Goal: Use online tool/utility: Utilize a website feature to perform a specific function

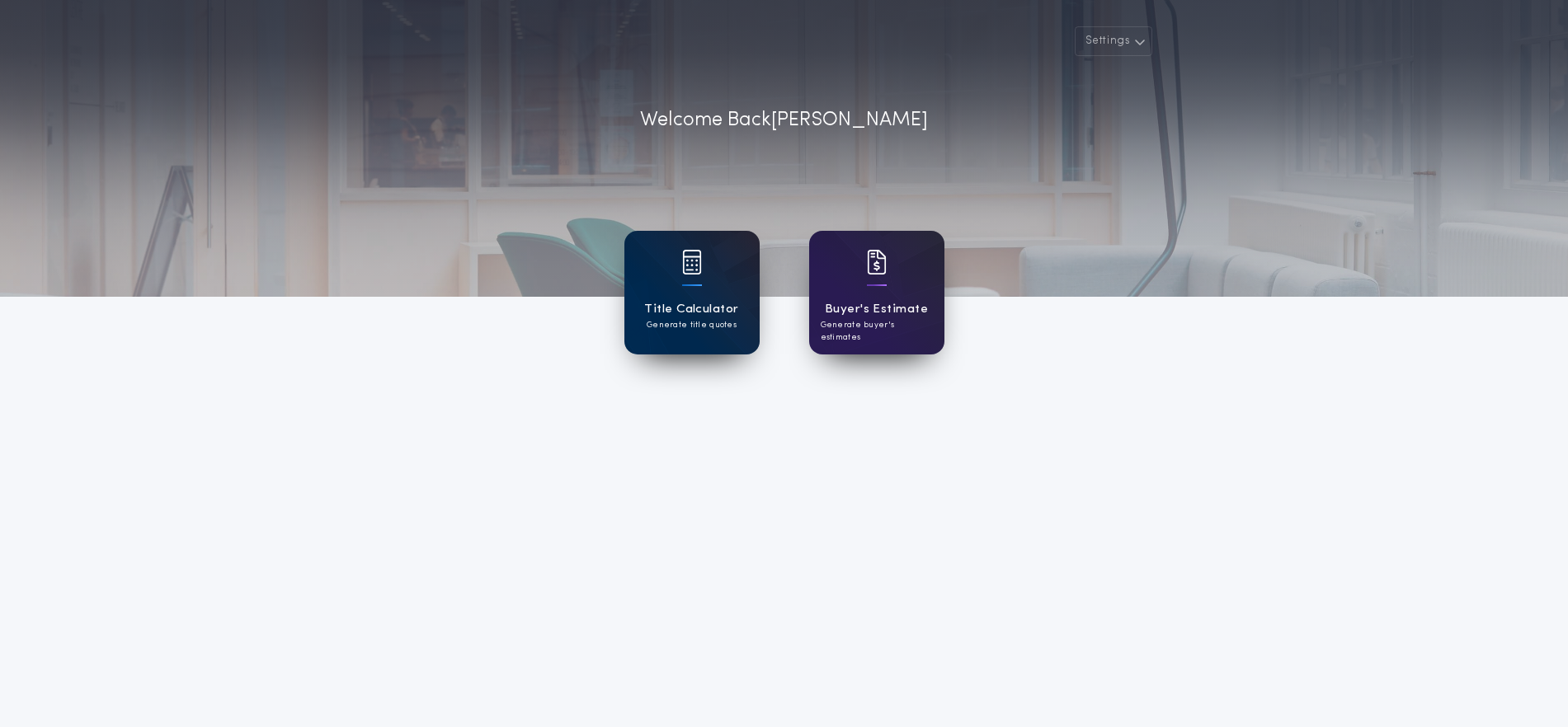
click at [688, 309] on h1 "Title Calculator" at bounding box center [691, 310] width 94 height 19
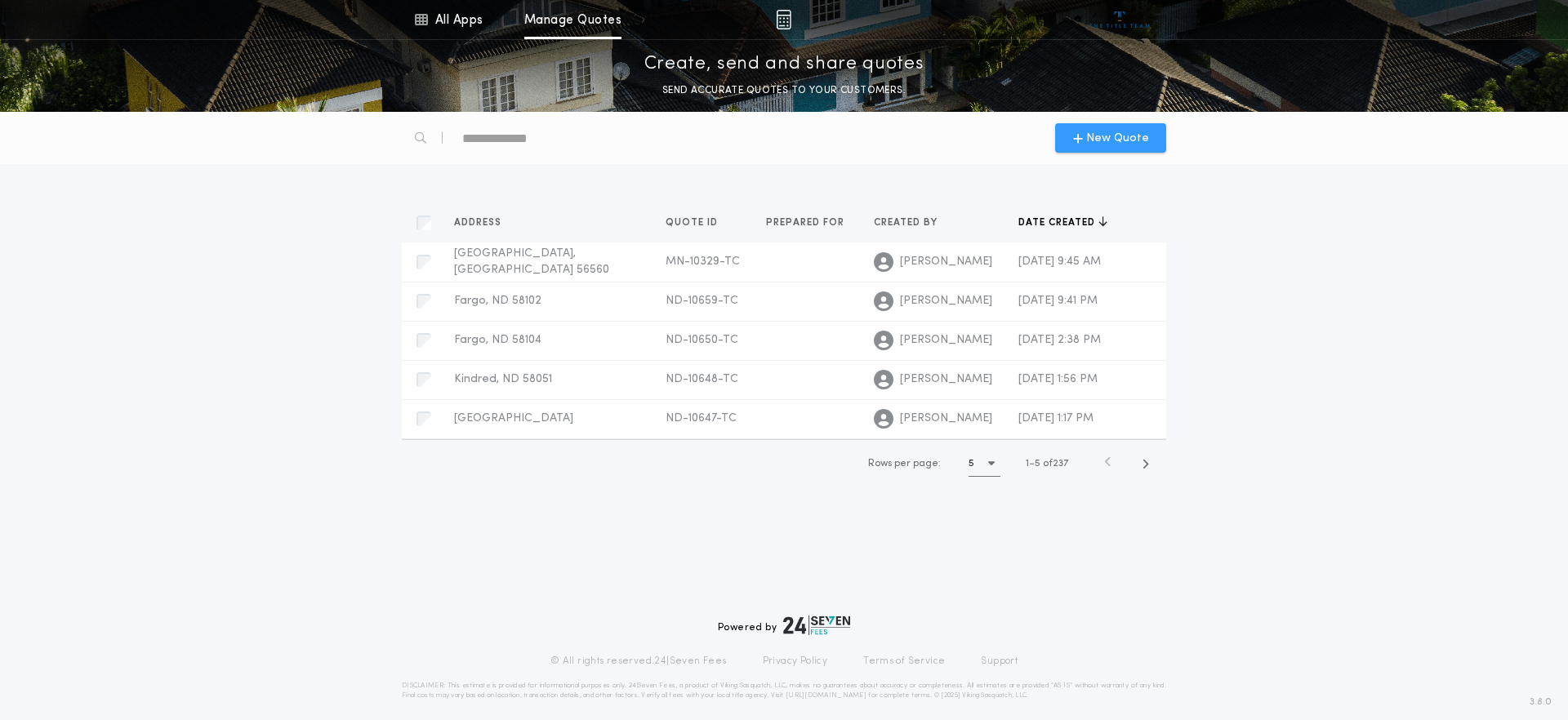
click at [1101, 143] on span "New Quote" at bounding box center [1118, 139] width 63 height 17
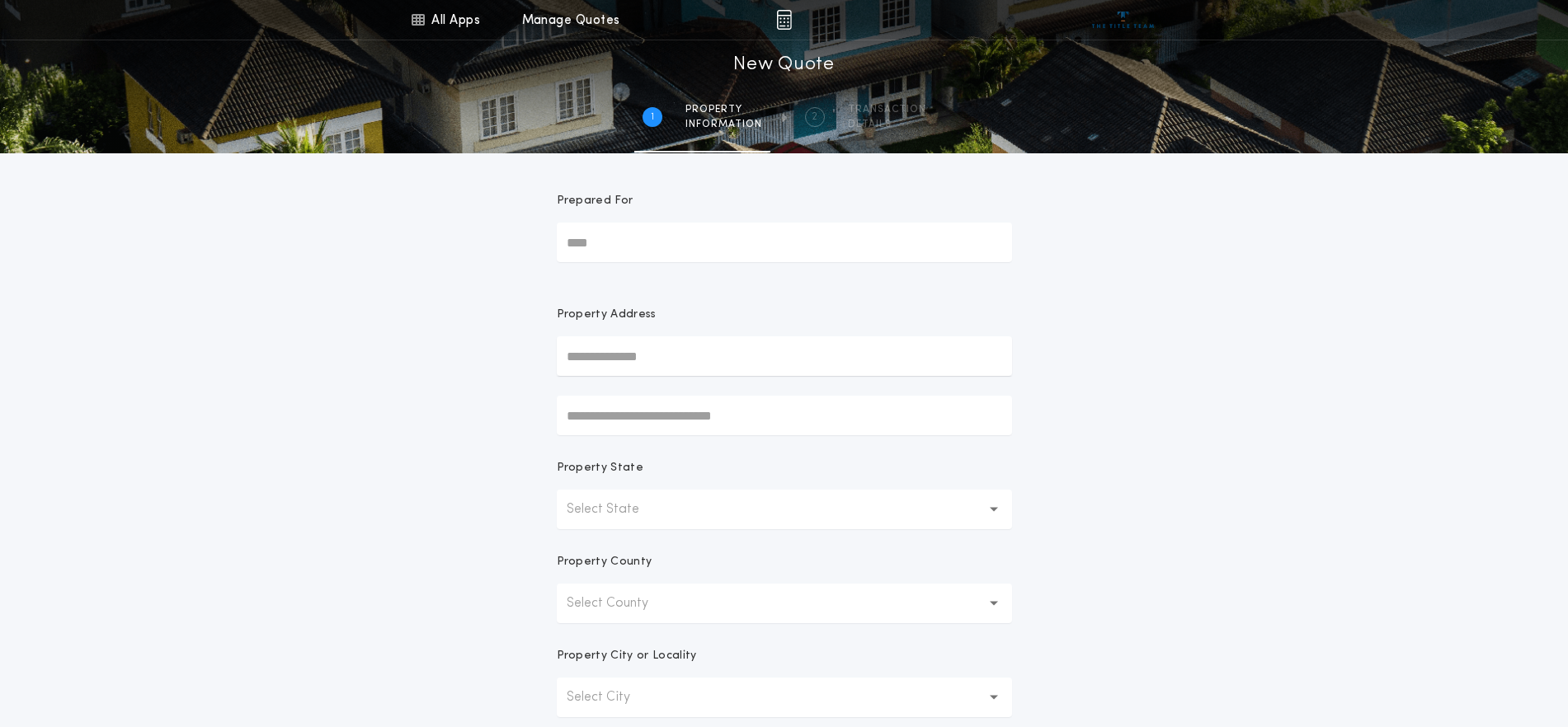
click at [608, 509] on p "Select State" at bounding box center [616, 509] width 99 height 20
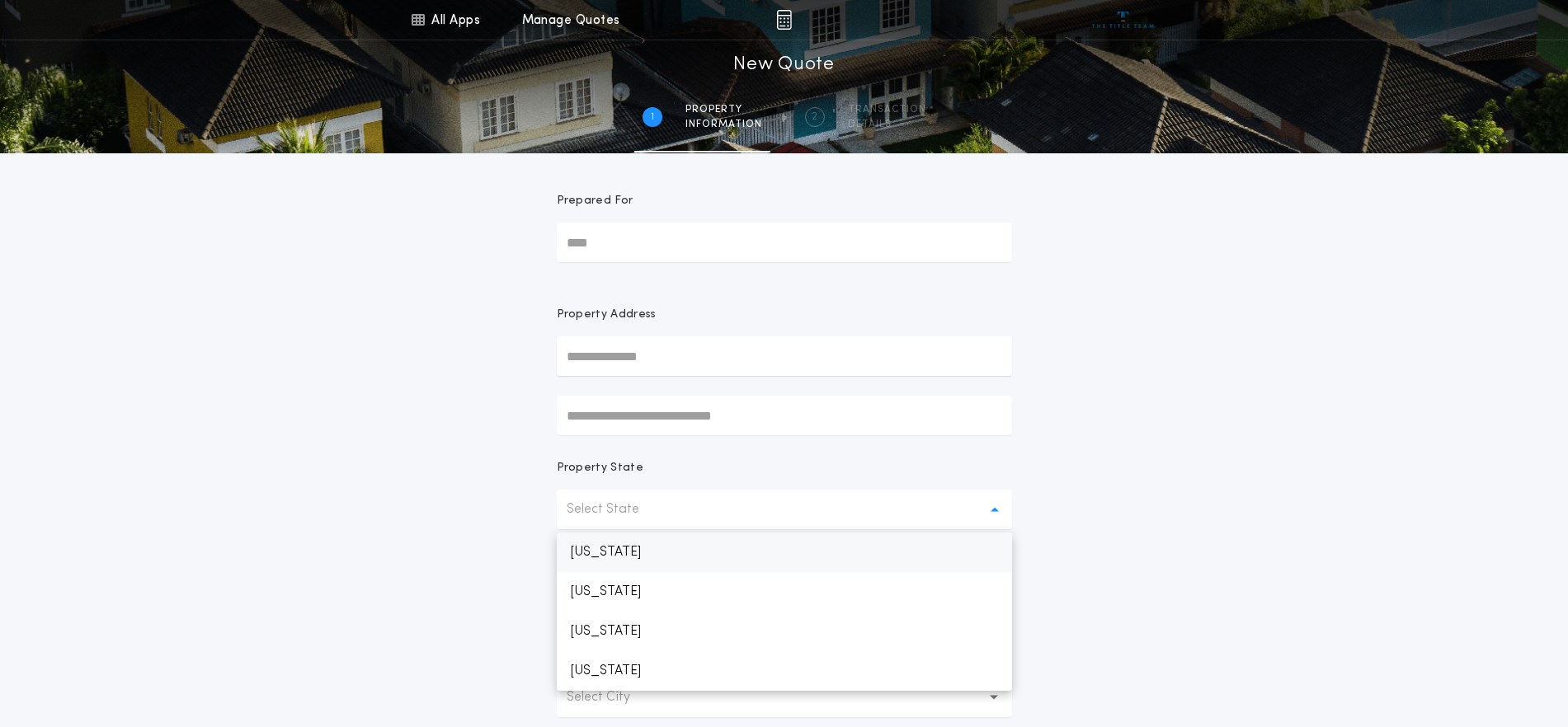
click at [625, 544] on p "[US_STATE]" at bounding box center [784, 553] width 455 height 40
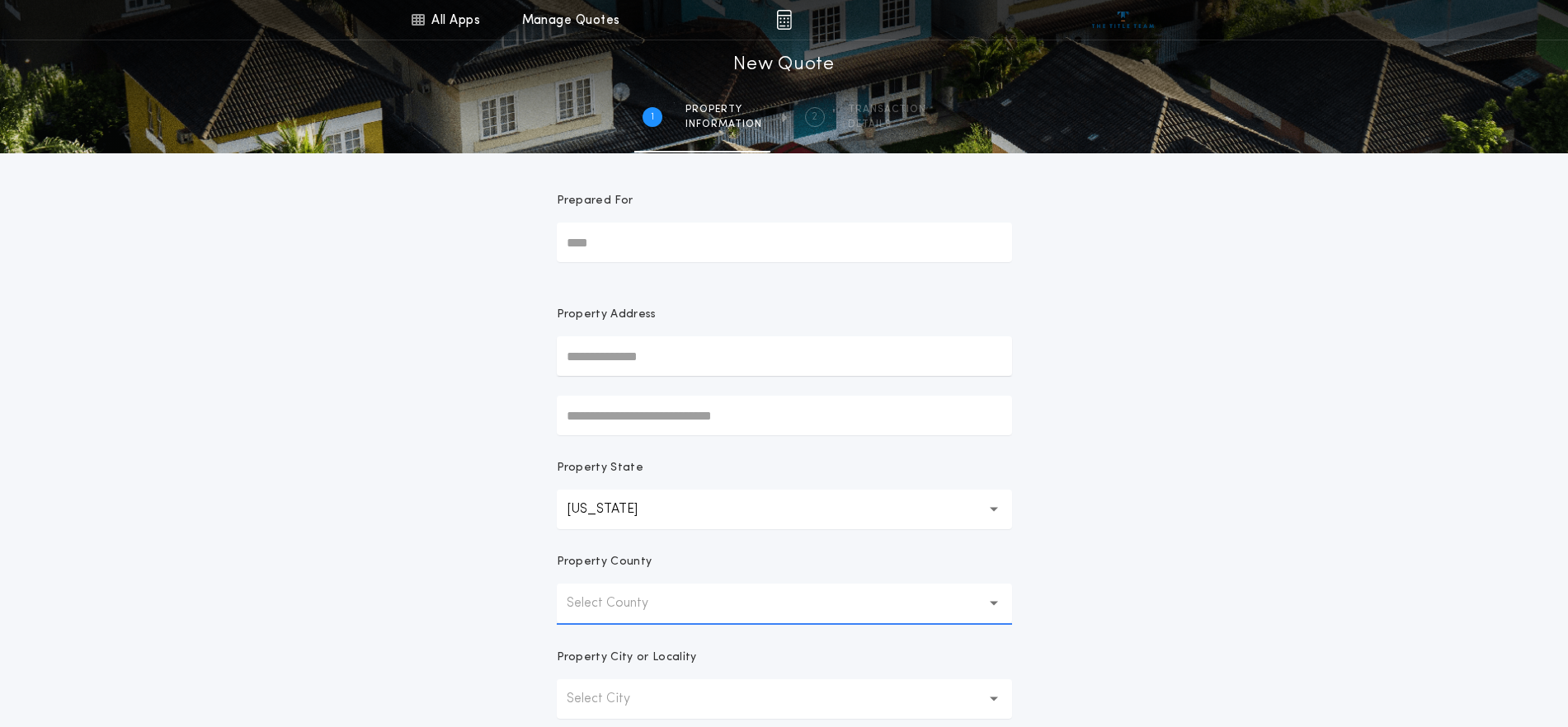
click at [659, 587] on button "Select County" at bounding box center [784, 604] width 455 height 40
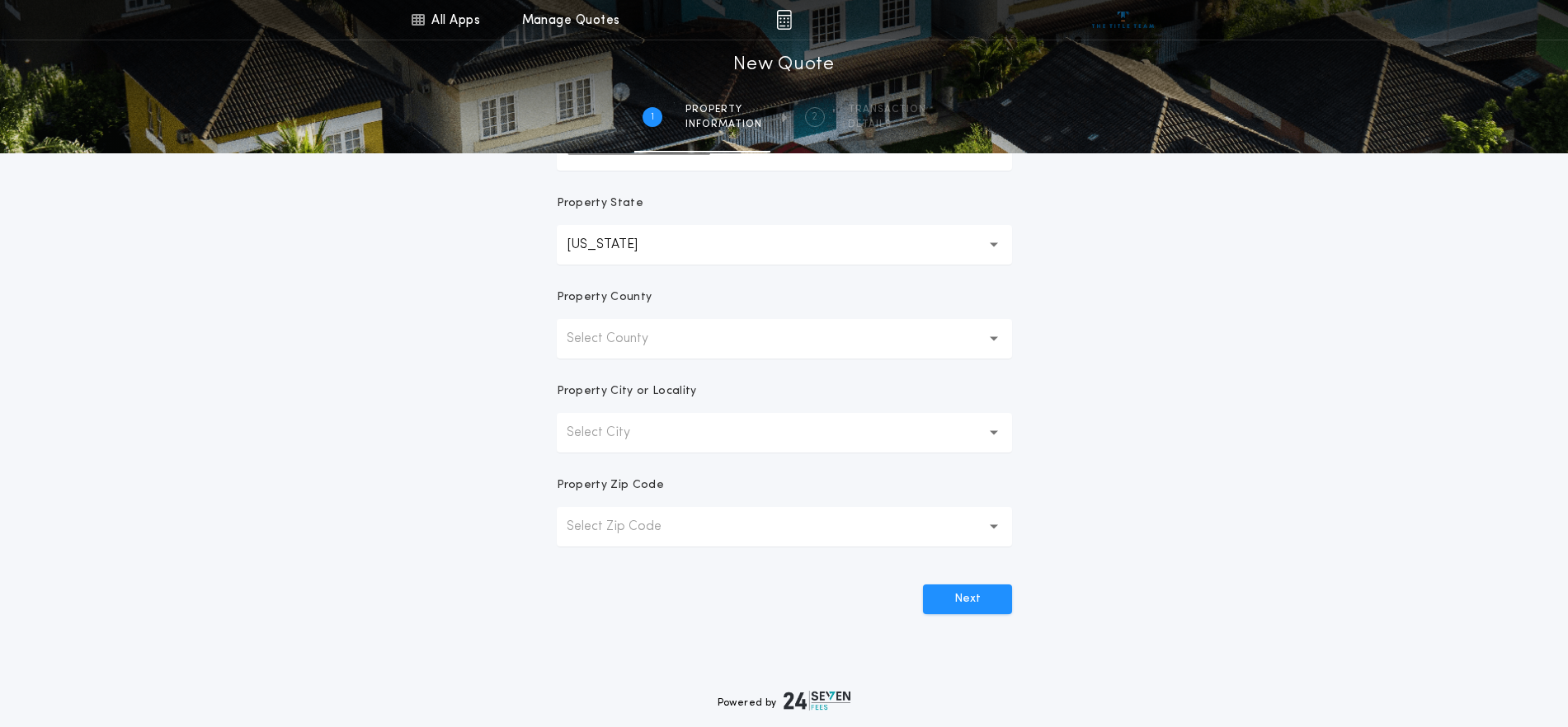
scroll to position [347, 0]
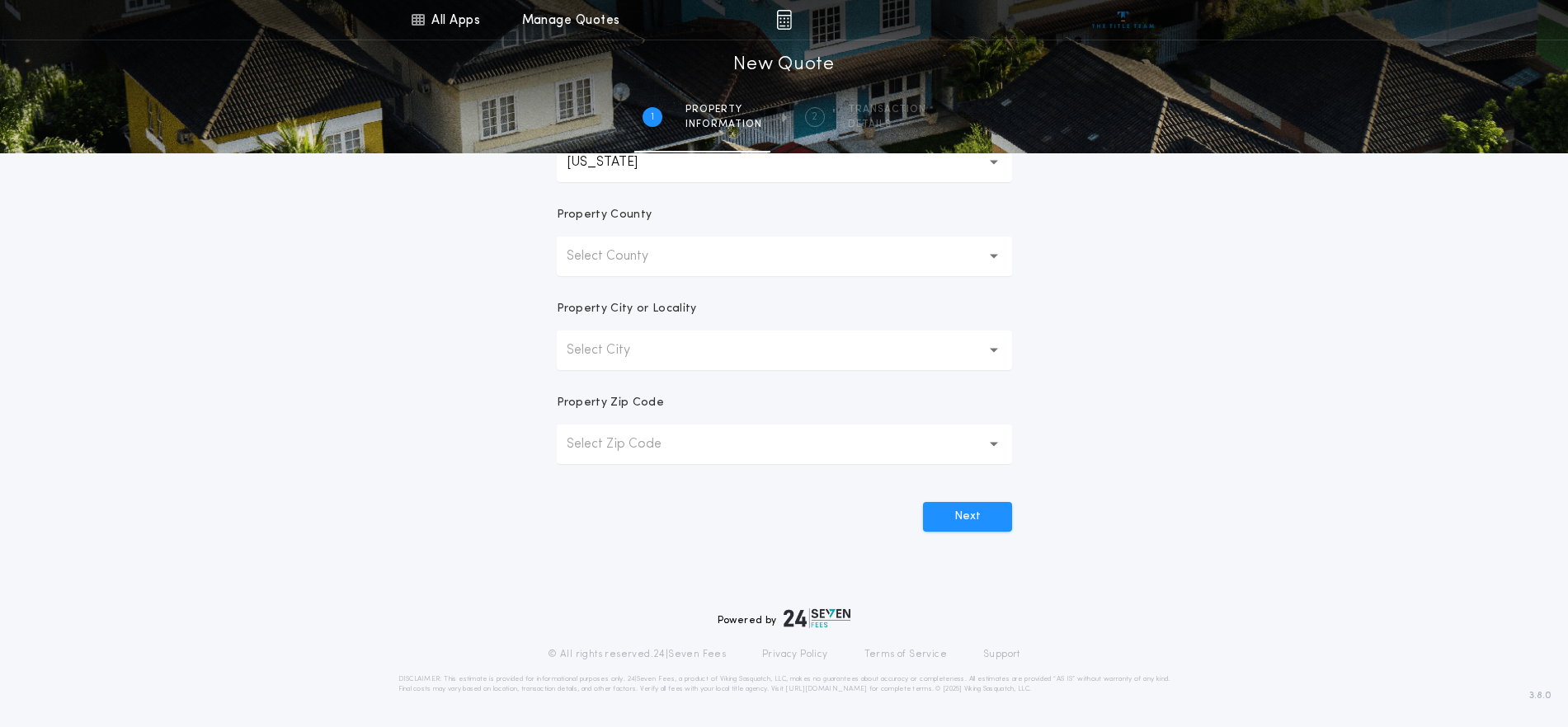
click at [633, 345] on p "Select City" at bounding box center [612, 350] width 90 height 20
click at [640, 257] on p "Select County" at bounding box center [620, 256] width 108 height 20
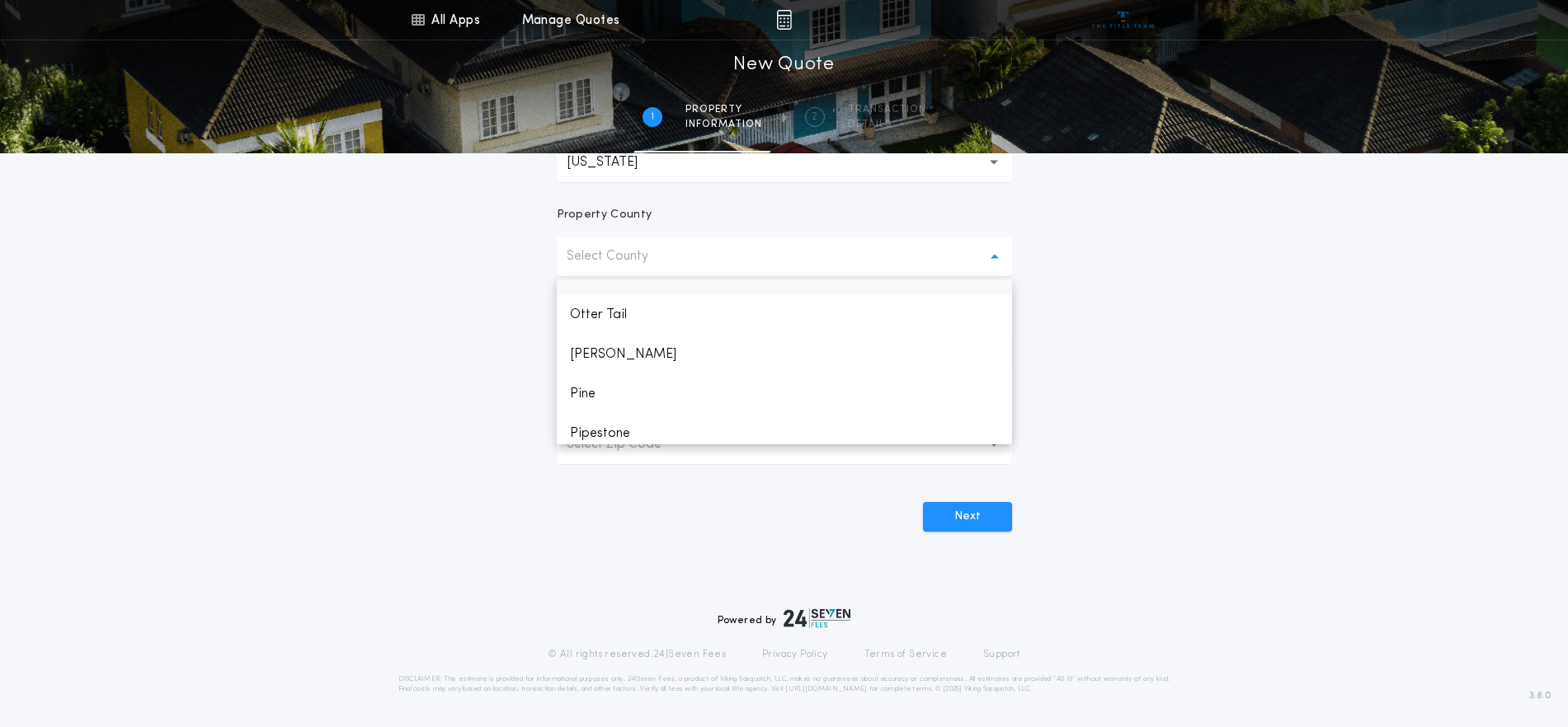
scroll to position [2165, 0]
click at [616, 306] on p "Otter Tail" at bounding box center [784, 312] width 455 height 40
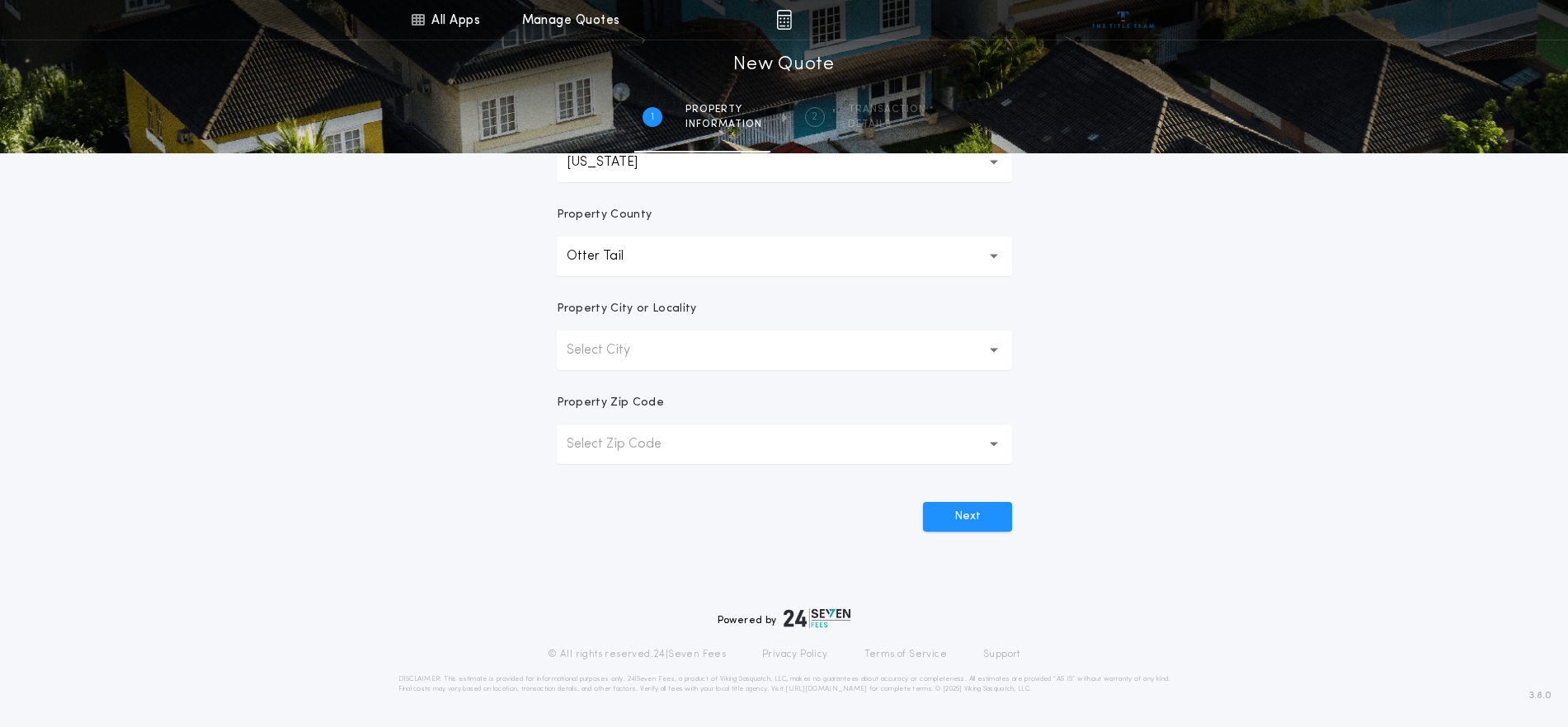
click at [613, 445] on p "Select Zip Code" at bounding box center [627, 444] width 121 height 20
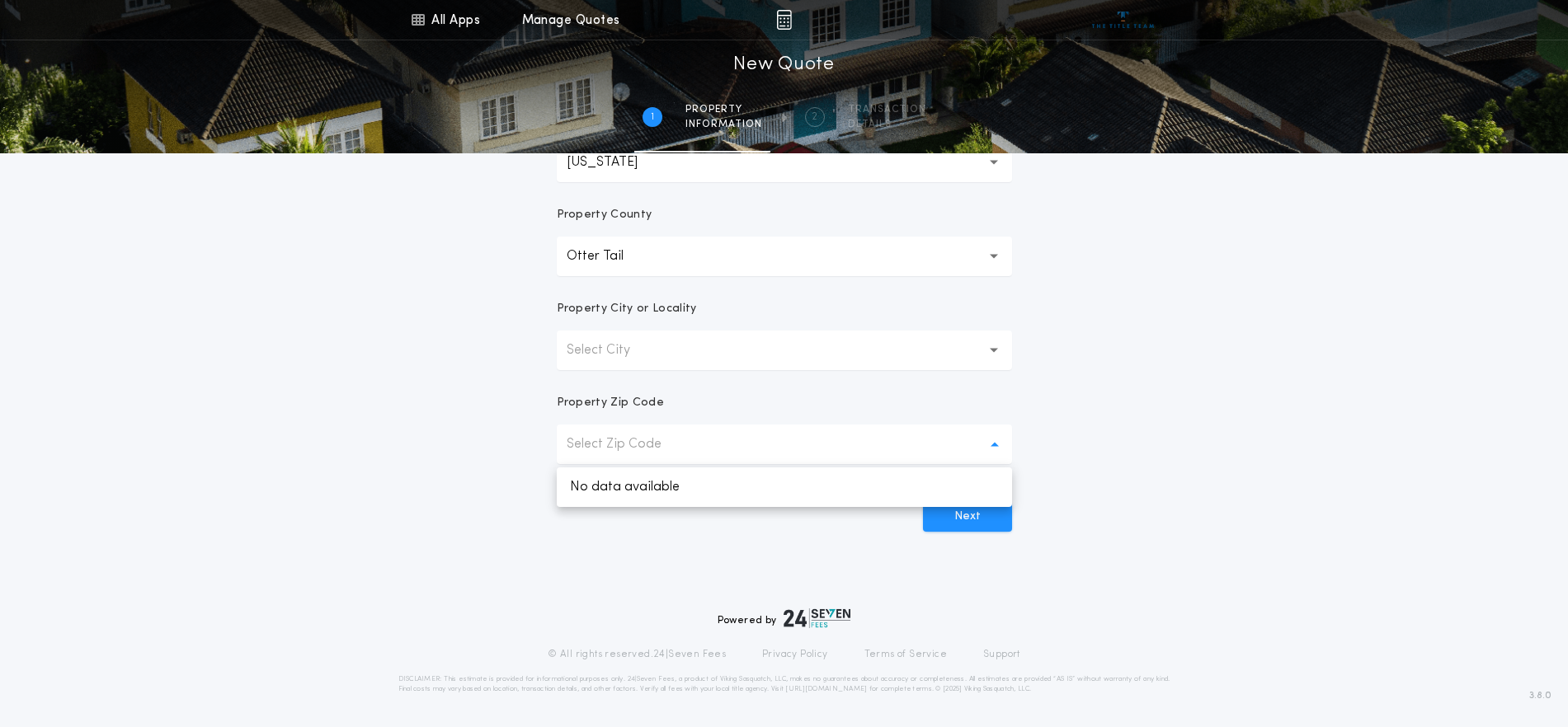
click at [613, 443] on p "Select Zip Code" at bounding box center [627, 444] width 121 height 20
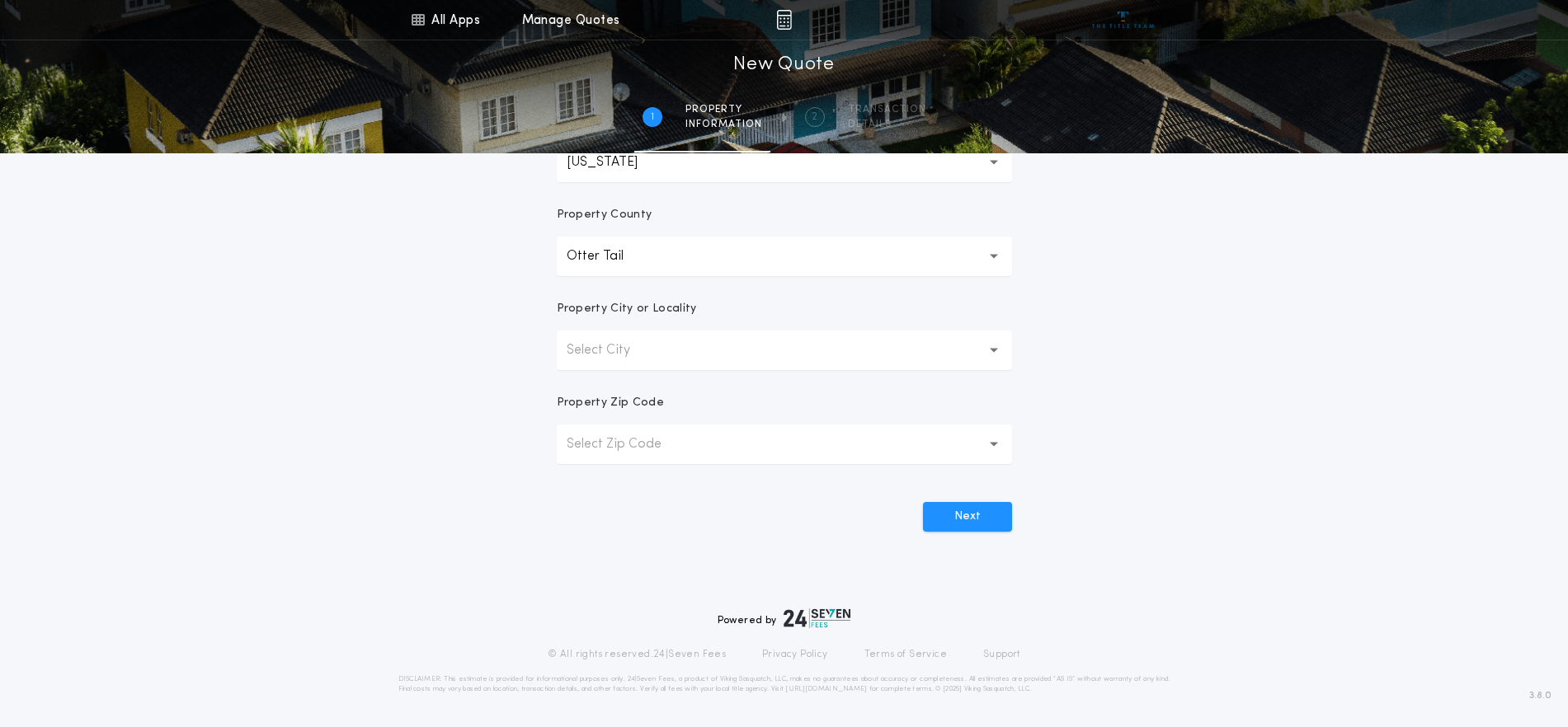
click at [617, 361] on button "Select City" at bounding box center [784, 351] width 455 height 40
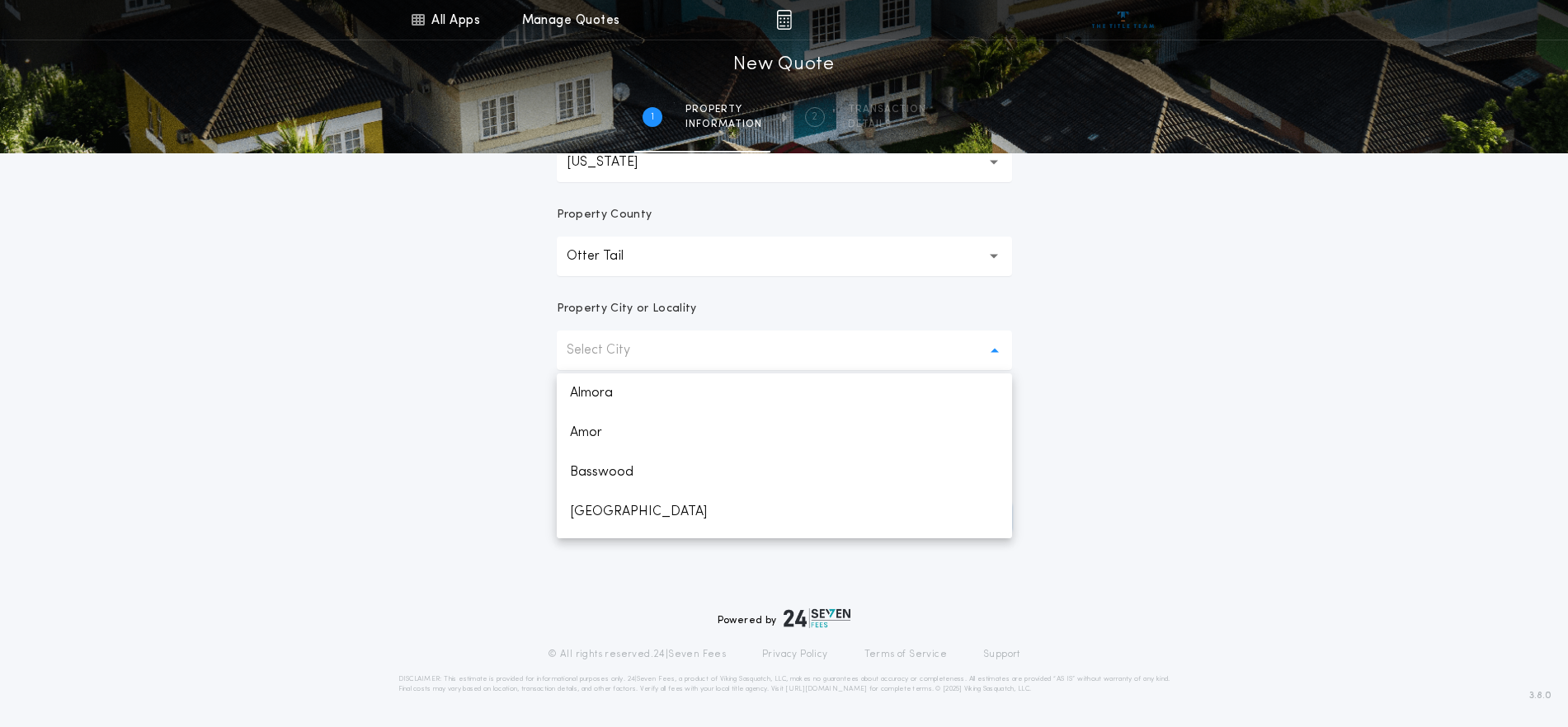
scroll to position [904, 0]
click at [600, 521] on p "Ottertail" at bounding box center [784, 519] width 455 height 40
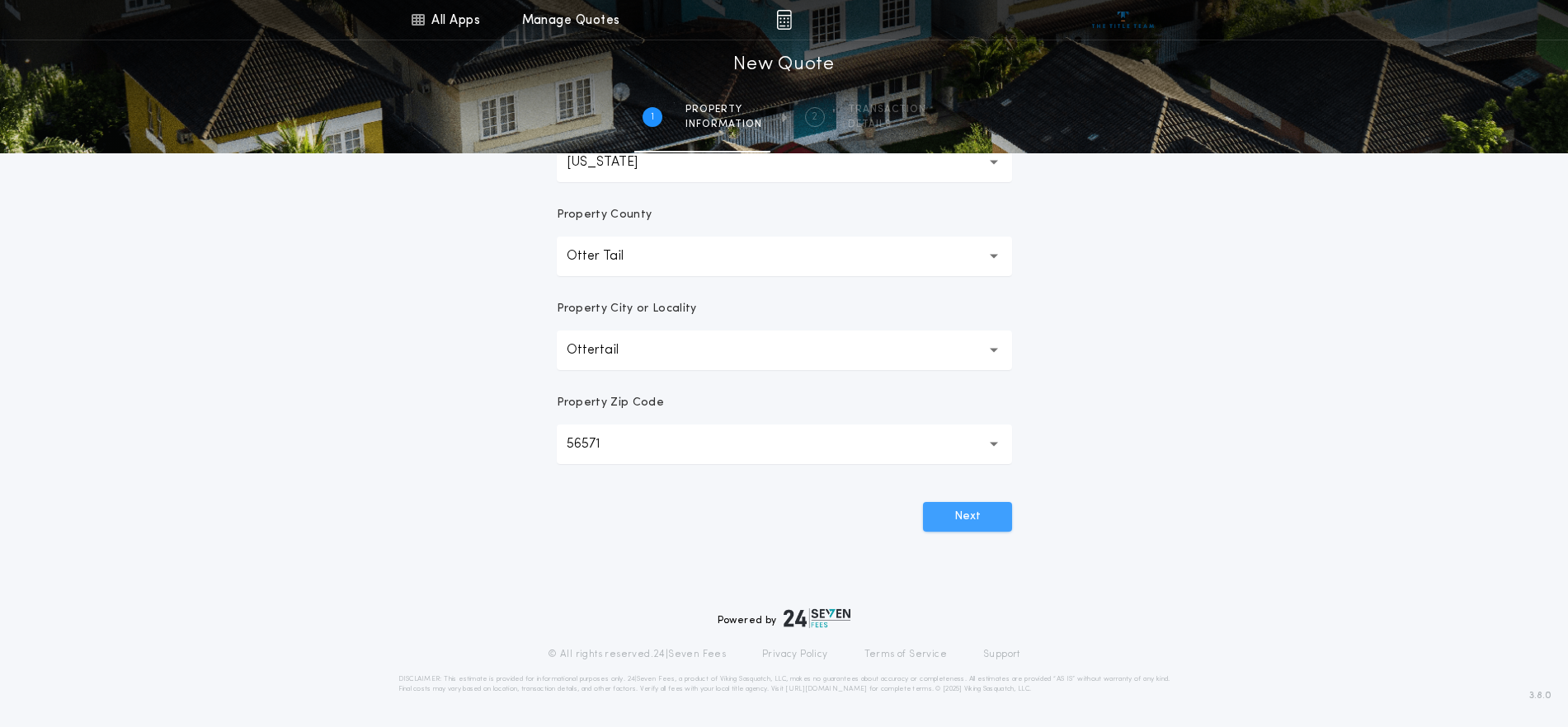
click at [964, 507] on button "Next" at bounding box center [967, 517] width 89 height 29
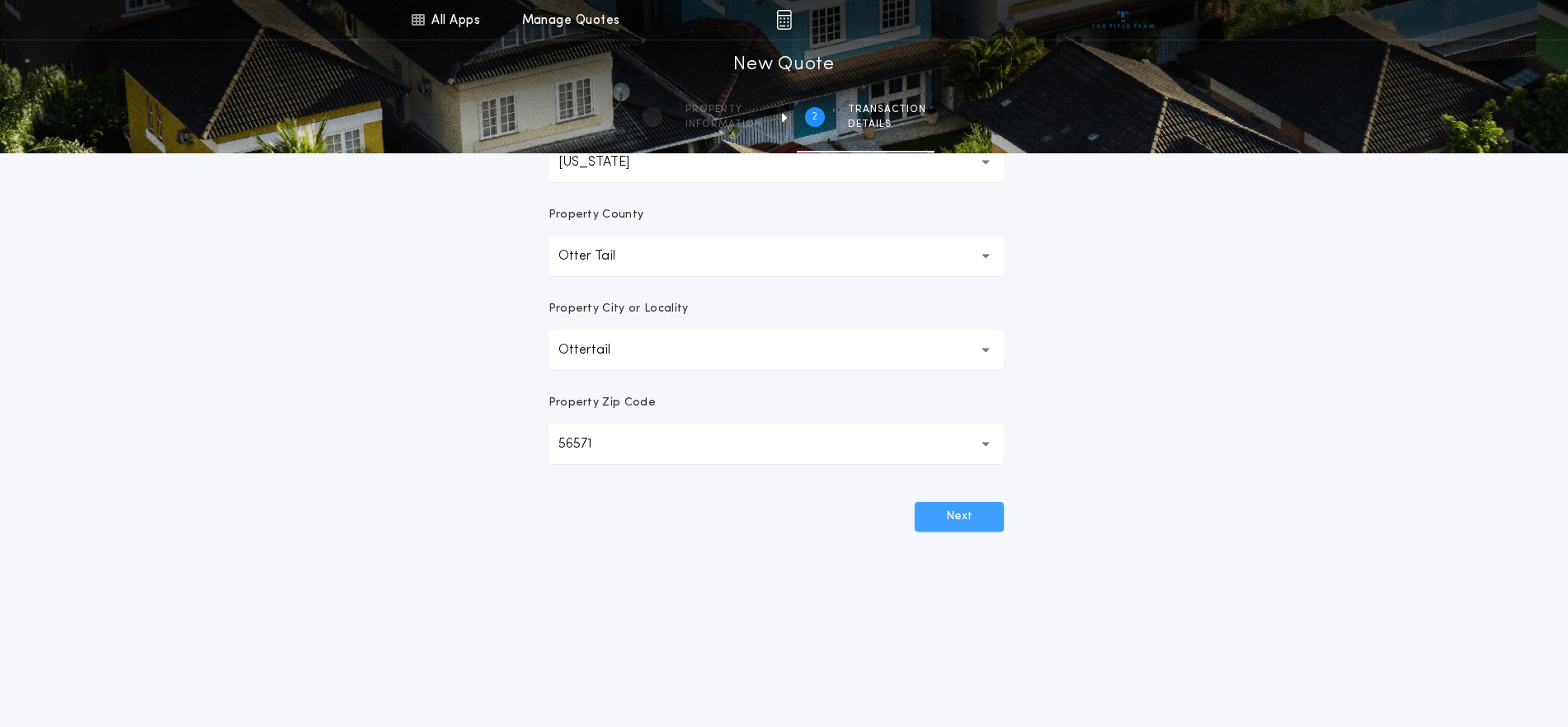
scroll to position [0, 0]
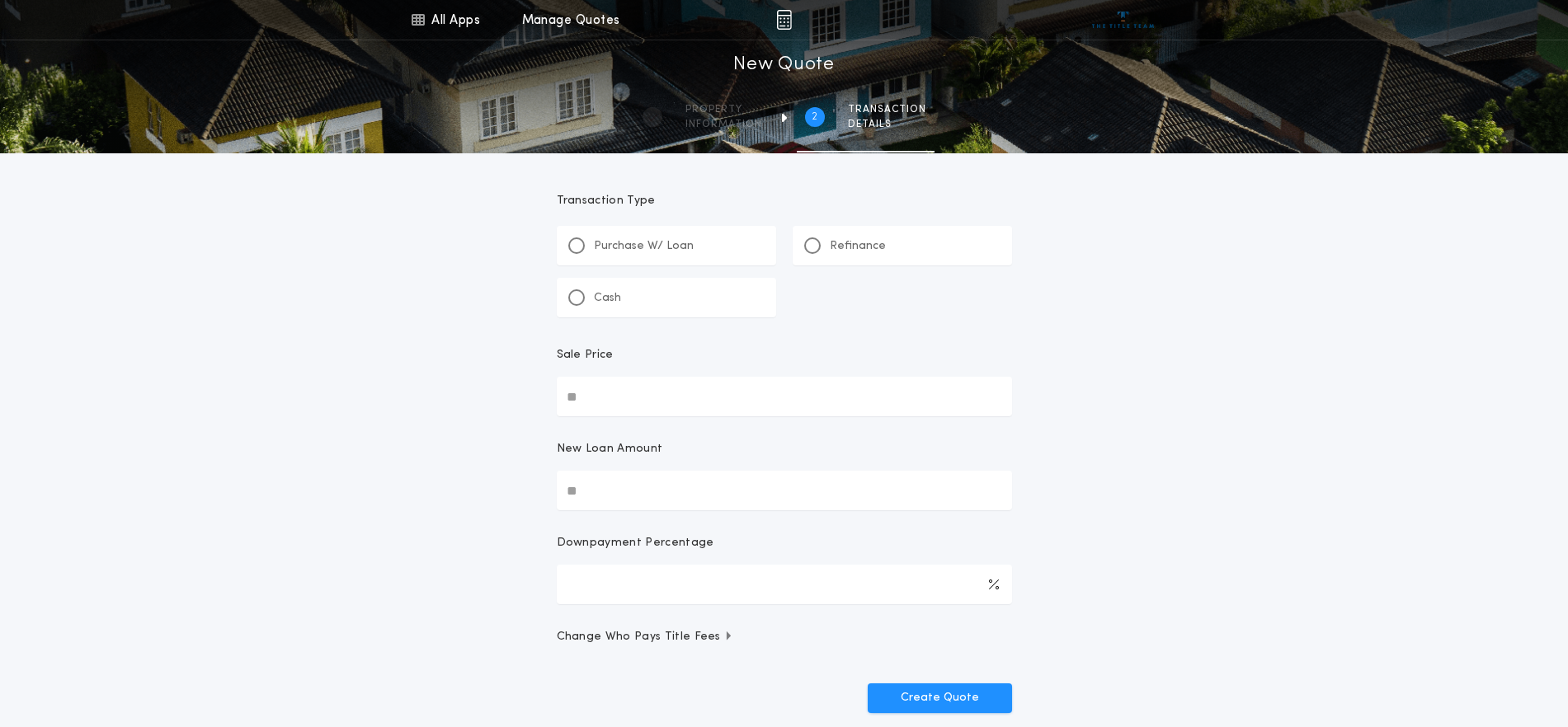
click at [854, 240] on p "Refinance" at bounding box center [858, 246] width 56 height 16
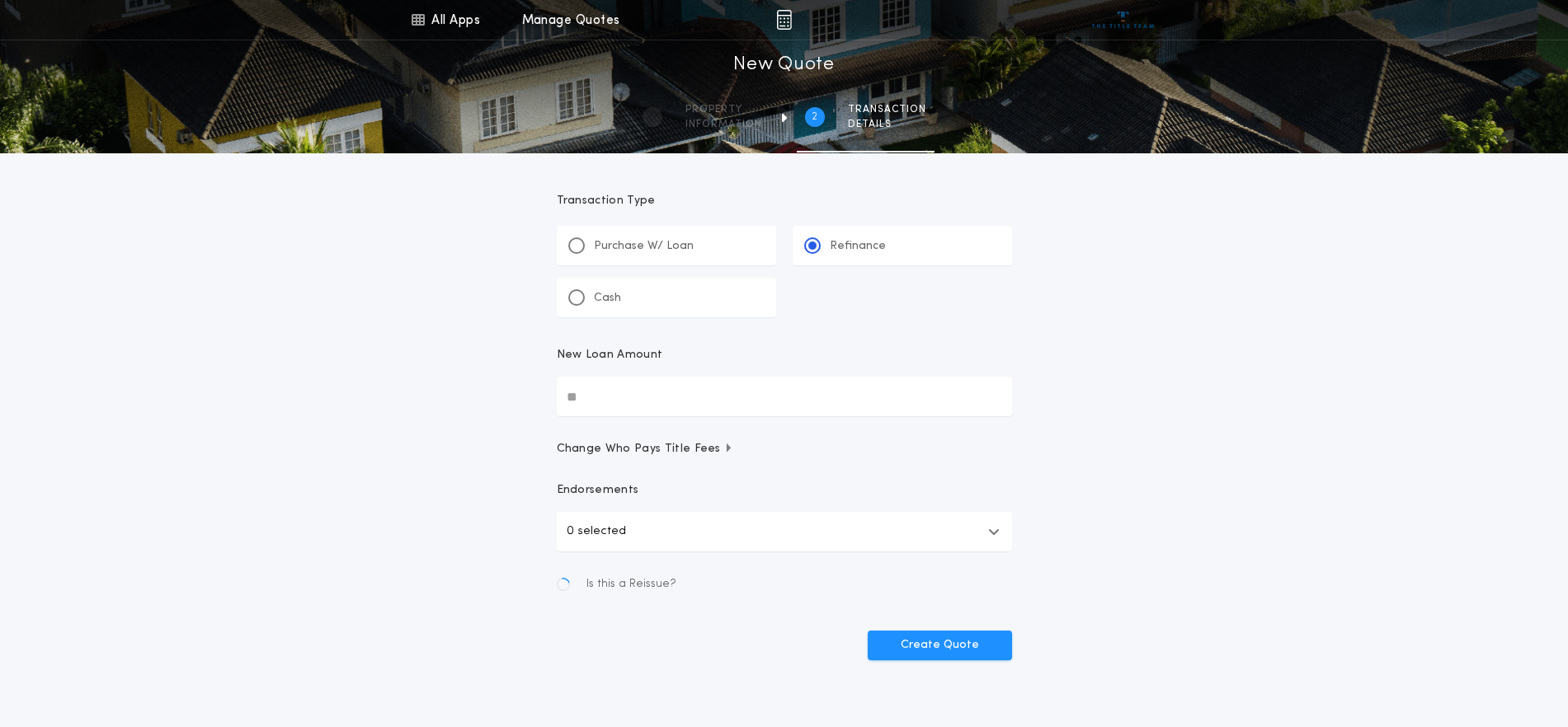
click at [632, 395] on input "New Loan Amount" at bounding box center [784, 396] width 455 height 40
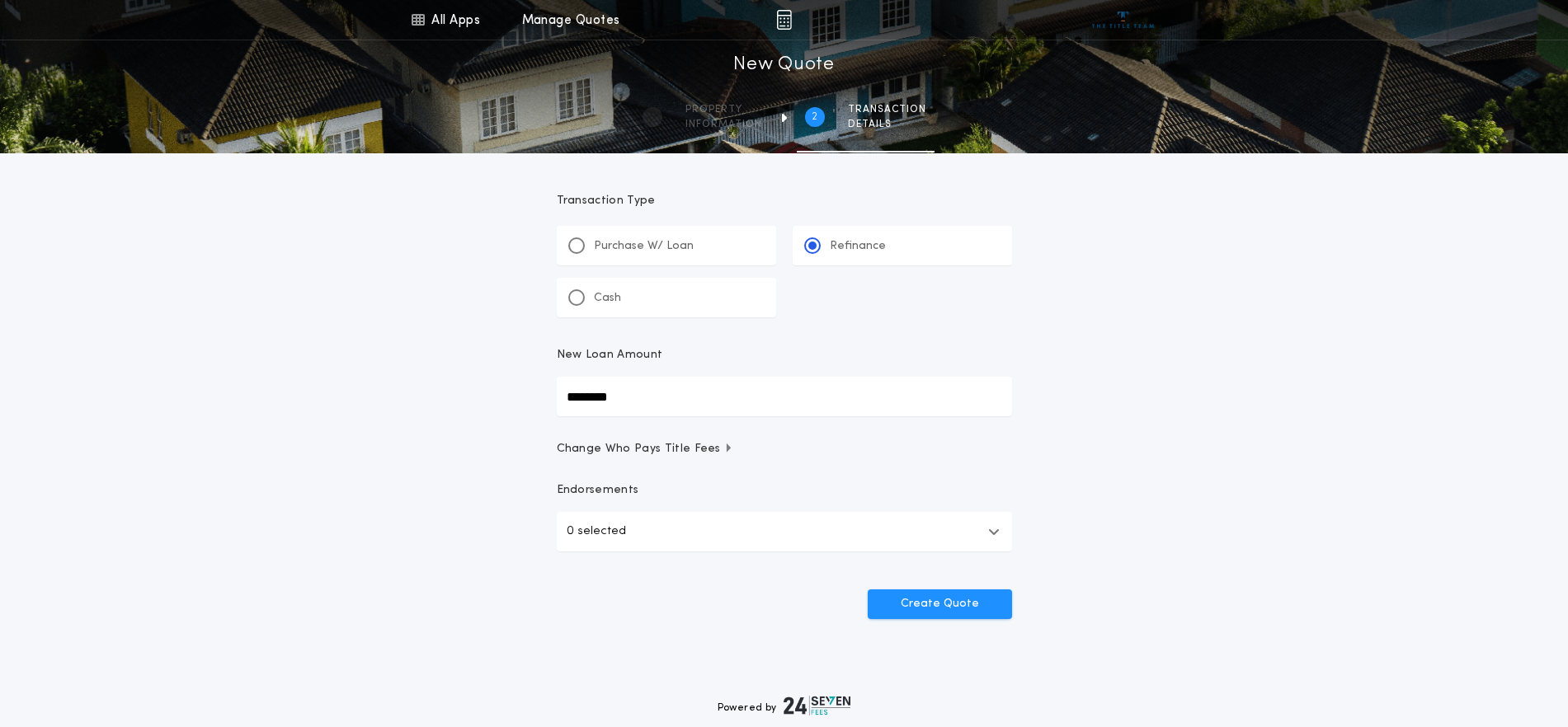
type input "********"
click at [652, 515] on button "0 selected" at bounding box center [784, 532] width 455 height 40
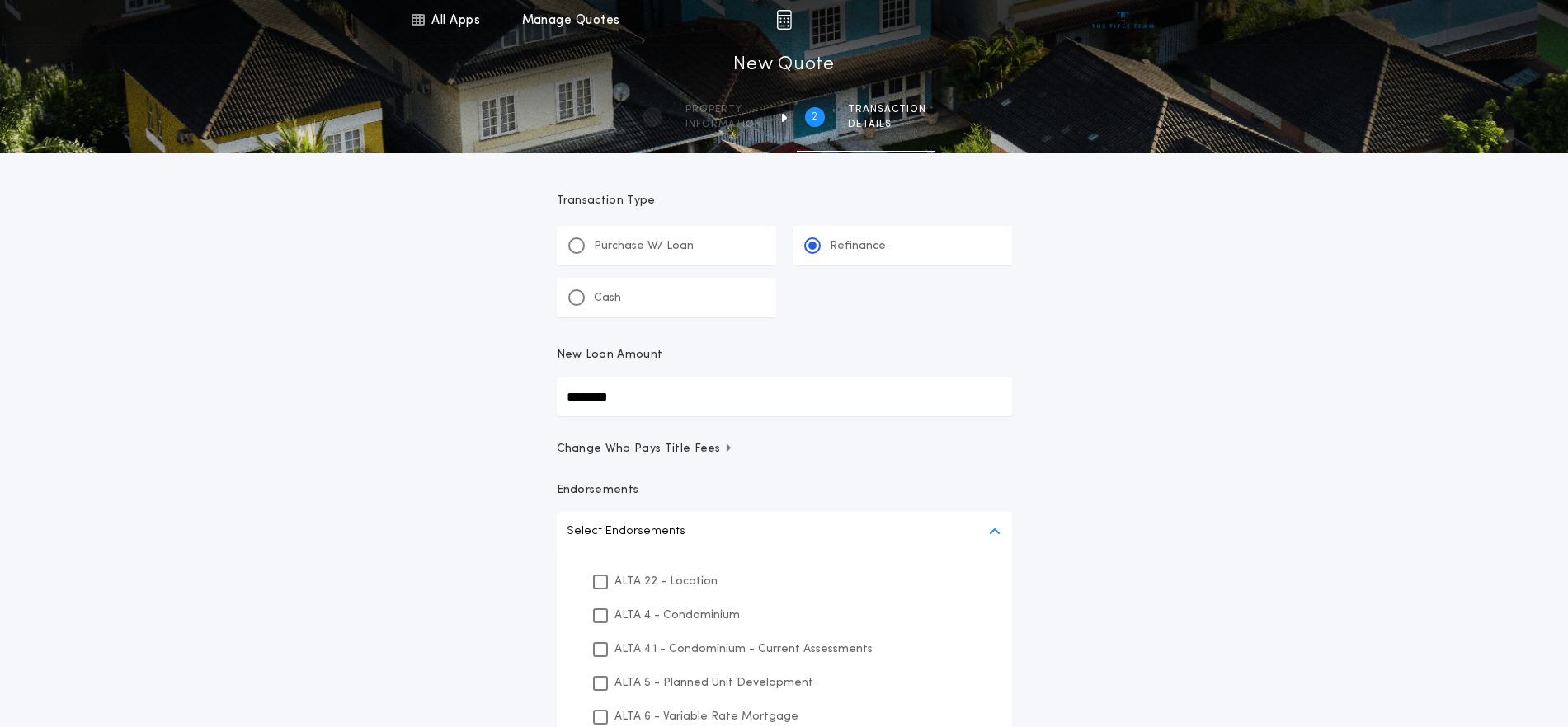
drag, startPoint x: 667, startPoint y: 591, endPoint x: 690, endPoint y: 567, distance: 33.2
click at [667, 590] on div "ALTA 22 - Location" at bounding box center [784, 581] width 416 height 34
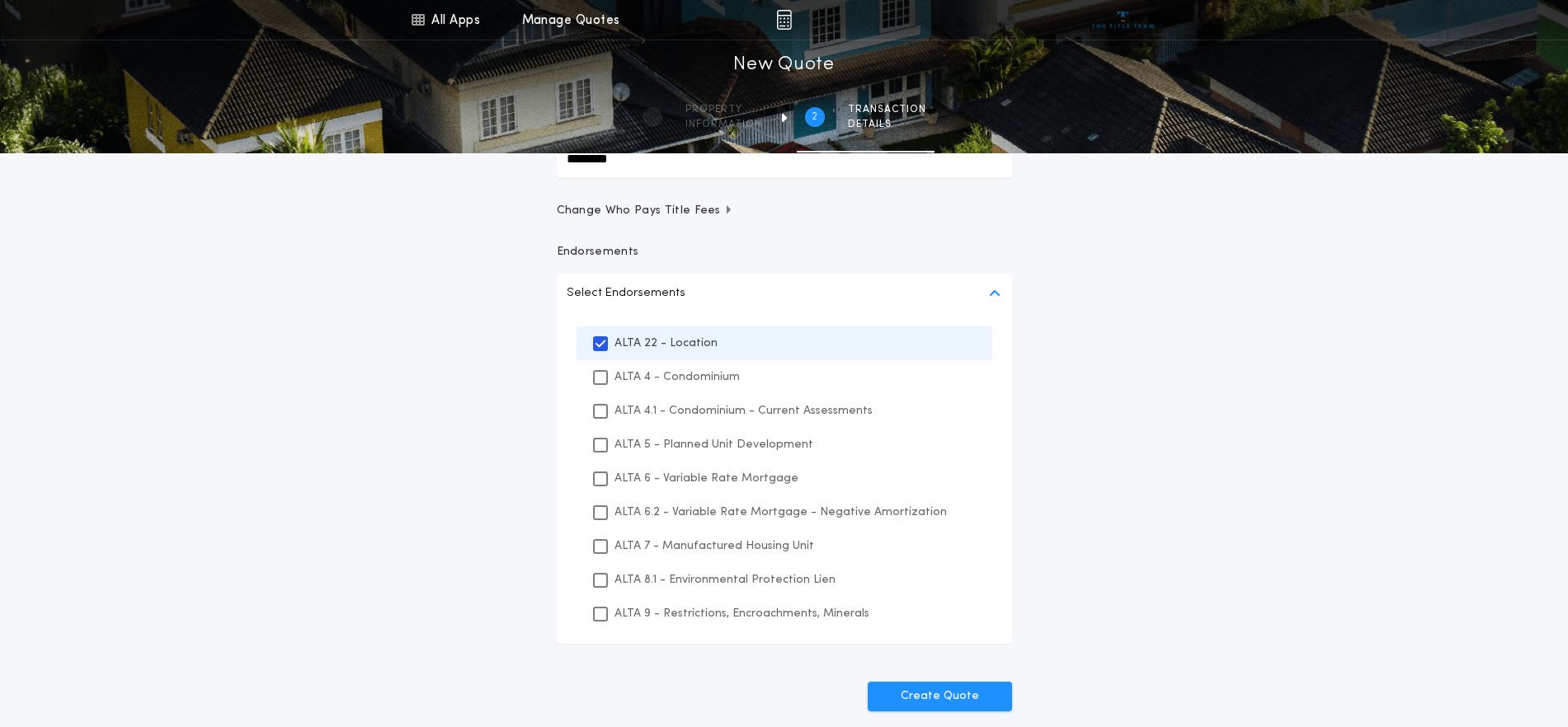
scroll to position [412, 0]
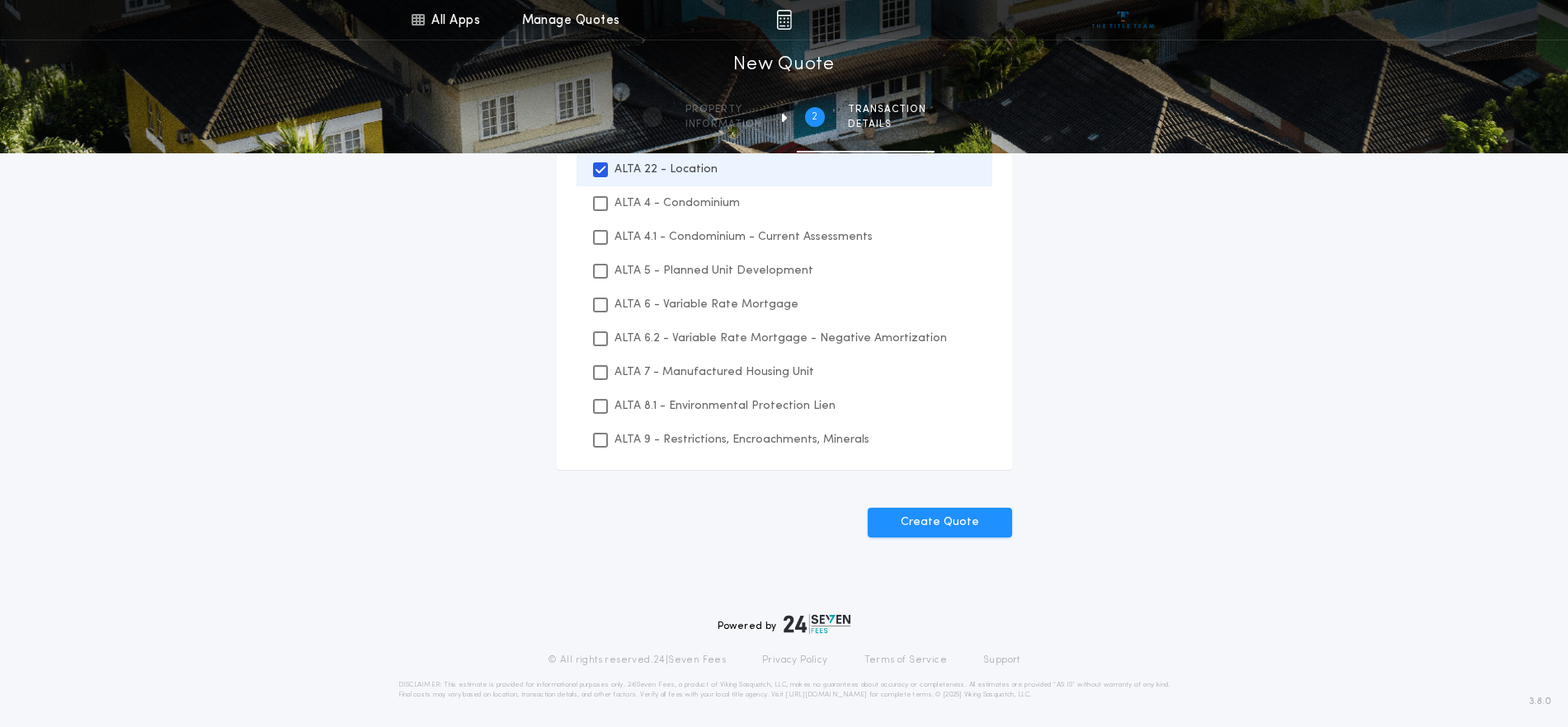
click at [715, 411] on p "ALTA 8.1 - Environmental Protection Lien" at bounding box center [725, 406] width 221 height 17
click at [719, 438] on p "ALTA 9 - Restrictions, Encroachments, Minerals" at bounding box center [741, 439] width 255 height 17
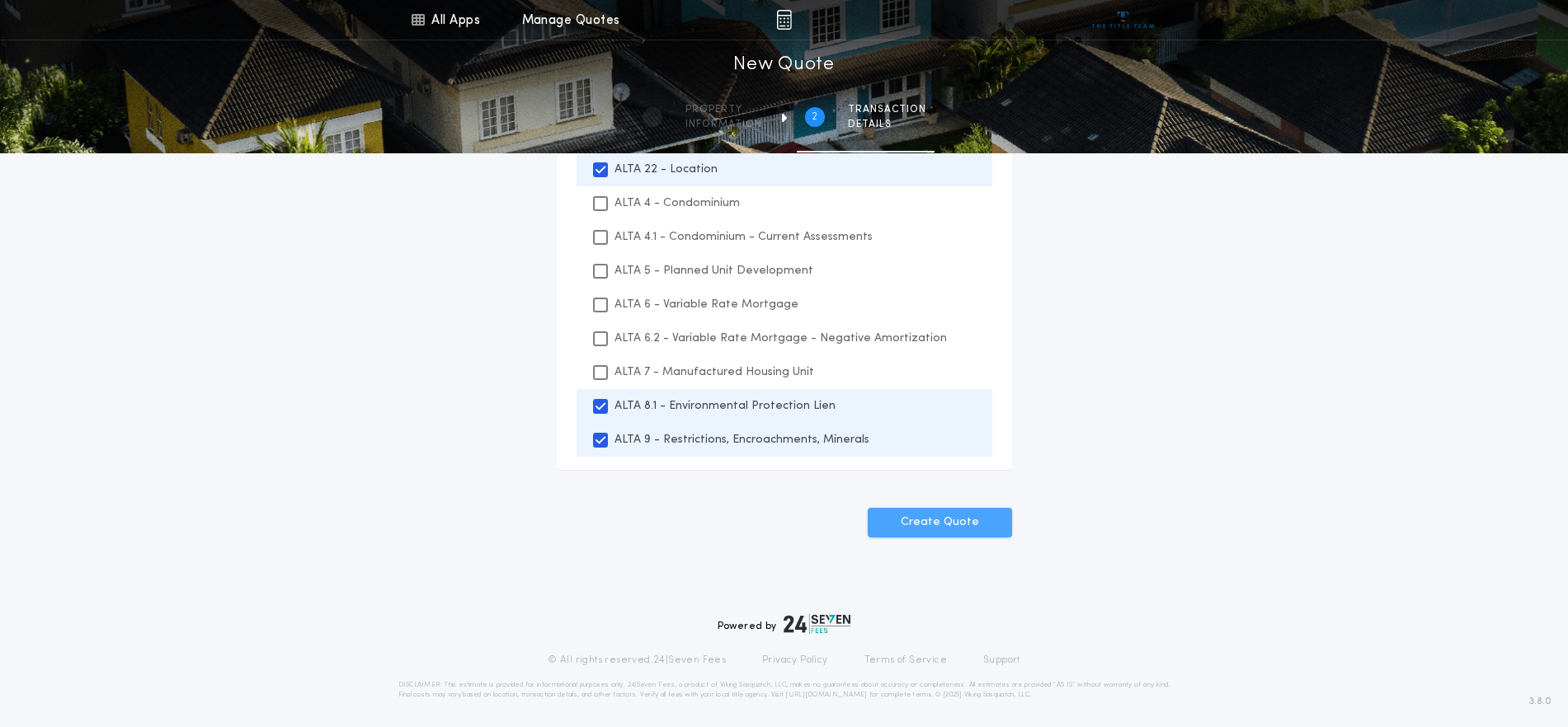
click at [905, 511] on button "Create Quote" at bounding box center [940, 522] width 144 height 29
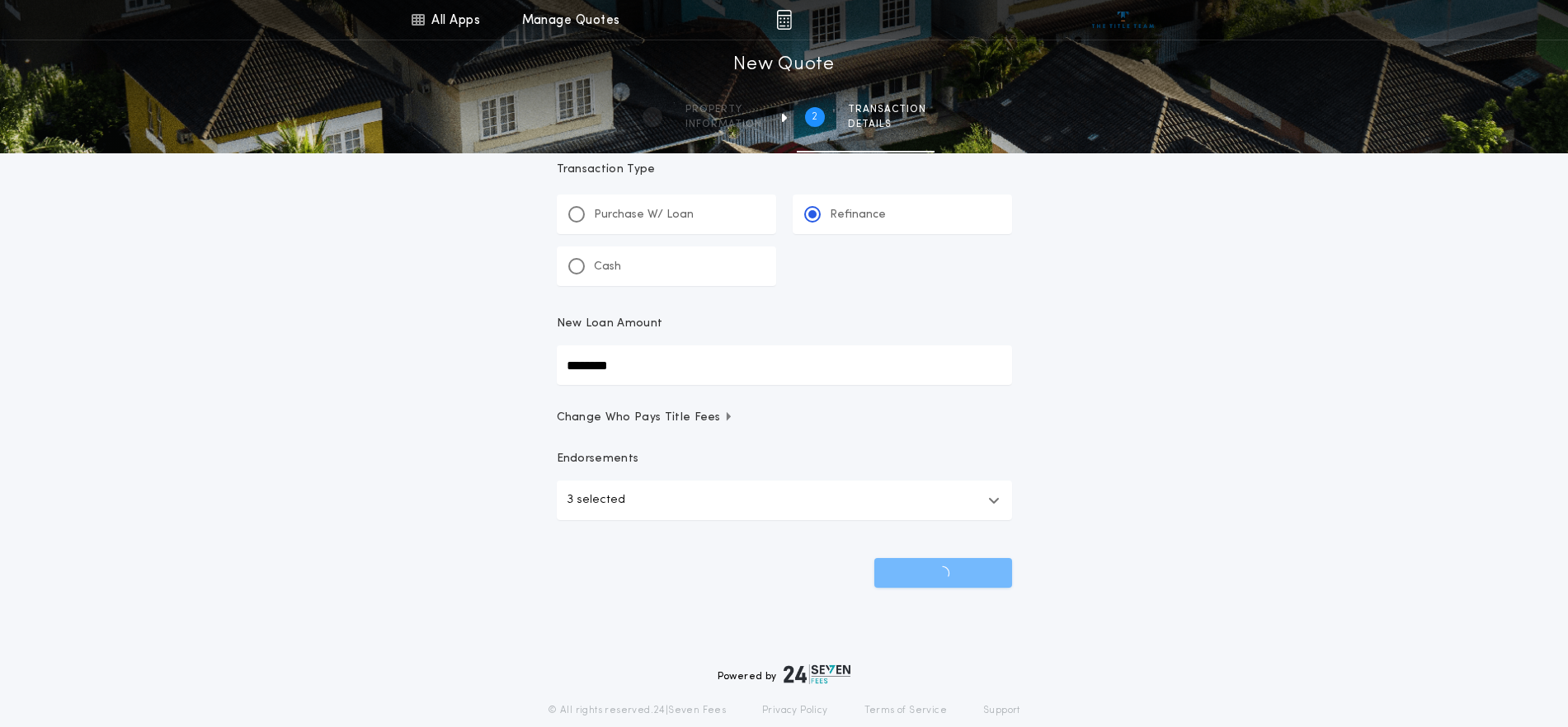
scroll to position [0, 0]
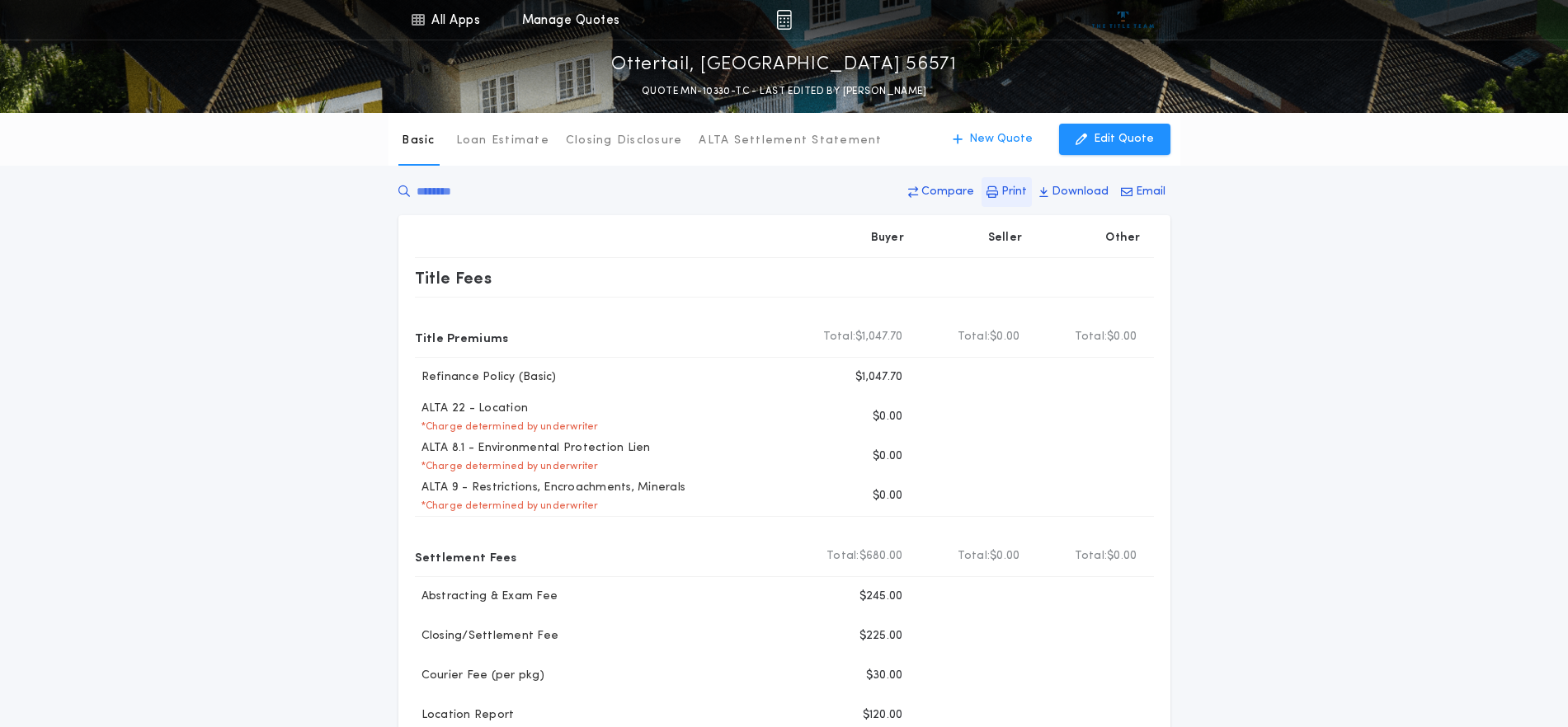
click at [998, 188] on icon "button" at bounding box center [992, 192] width 11 height 11
